Goal: Information Seeking & Learning: Compare options

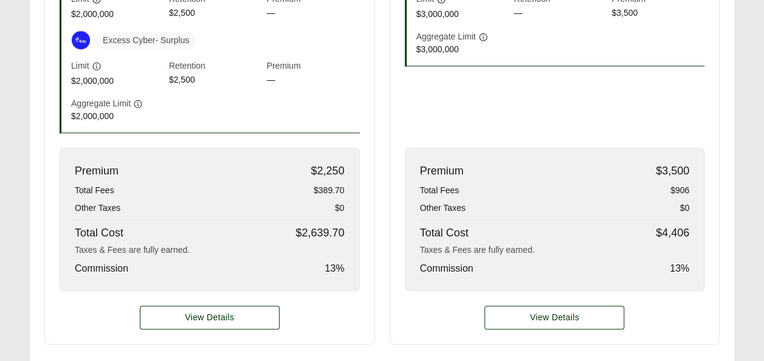
scroll to position [477, 0]
click at [204, 315] on span "View Details" at bounding box center [209, 317] width 49 height 13
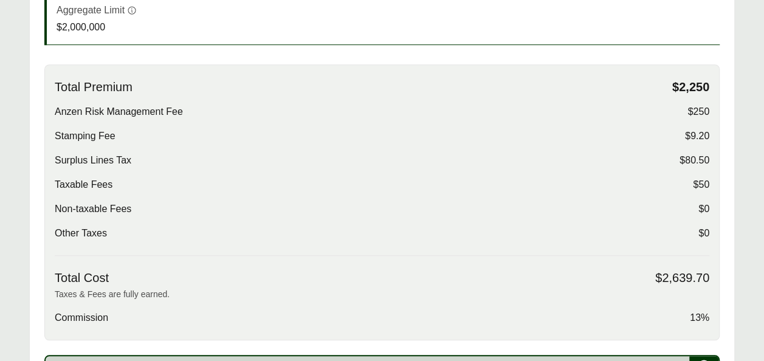
scroll to position [389, 0]
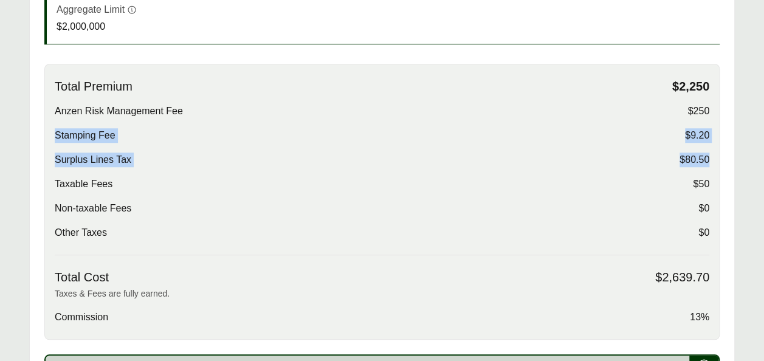
drag, startPoint x: 53, startPoint y: 133, endPoint x: 709, endPoint y: 162, distance: 656.6
click at [709, 162] on div "Total Premium $2,250 Anzen Risk Management Fee $250 Stamping Fee $9.20 Surplus …" at bounding box center [381, 202] width 675 height 276
copy div "Stamping Fee $9.20 Surplus Lines Tax $80.50"
click at [55, 131] on span "Stamping Fee" at bounding box center [85, 135] width 61 height 15
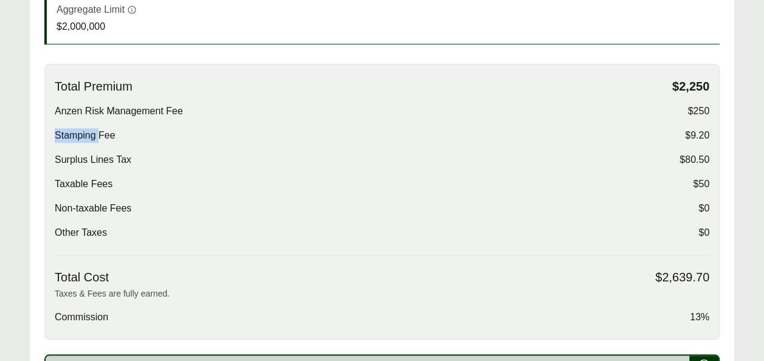
click at [55, 131] on span "Stamping Fee" at bounding box center [85, 135] width 61 height 15
drag, startPoint x: 54, startPoint y: 131, endPoint x: 550, endPoint y: 153, distance: 496.6
click at [550, 153] on div "Total Premium $2,250 Anzen Risk Management Fee $250 Stamping Fee $9.20 Surplus …" at bounding box center [381, 202] width 675 height 276
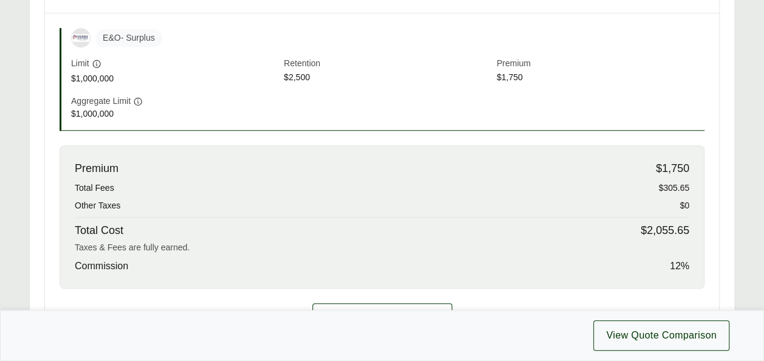
scroll to position [479, 0]
click at [376, 305] on button "View Details" at bounding box center [382, 315] width 140 height 24
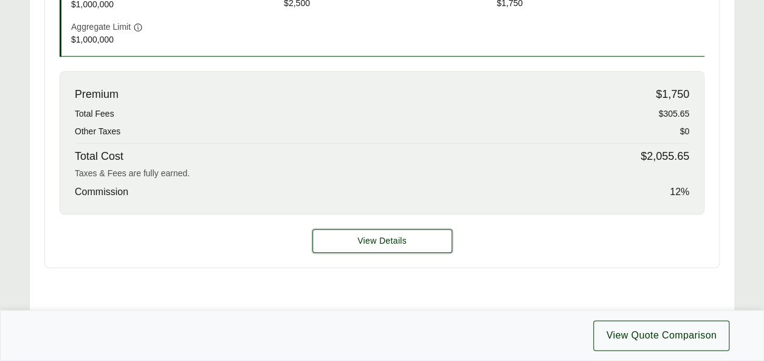
scroll to position [553, 0]
click at [392, 235] on span "View Details" at bounding box center [381, 240] width 49 height 13
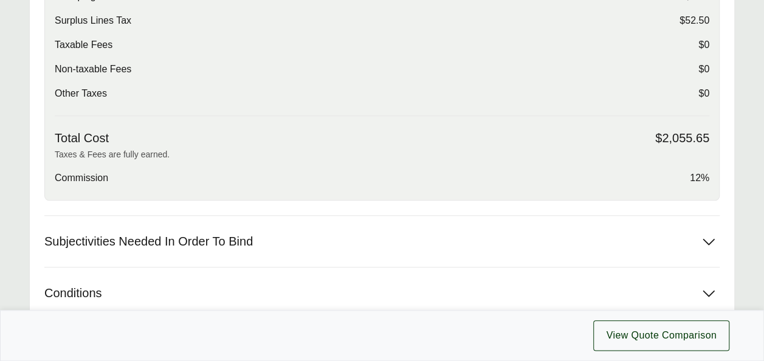
scroll to position [440, 0]
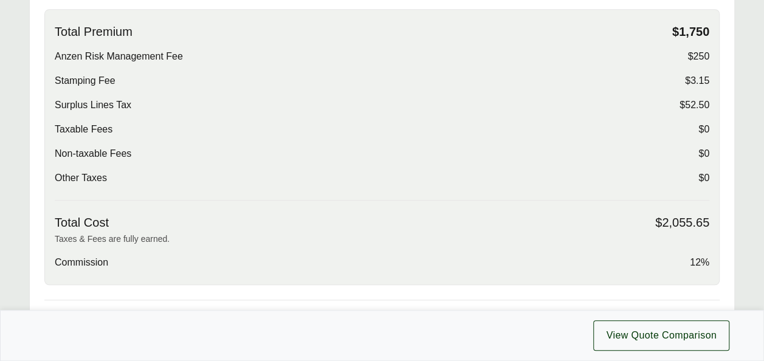
click at [53, 79] on div "Total Premium $1,750 Anzen Risk Management Fee $250 Stamping Fee $3.15 Surplus …" at bounding box center [381, 147] width 675 height 276
drag, startPoint x: 53, startPoint y: 79, endPoint x: 711, endPoint y: 111, distance: 658.5
click at [711, 111] on div "Total Premium $1,750 Anzen Risk Management Fee $250 Stamping Fee $3.15 Surplus …" at bounding box center [381, 147] width 675 height 276
copy div "Stamping Fee $3.15 Surplus Lines Tax $52.50"
